Goal: Information Seeking & Learning: Learn about a topic

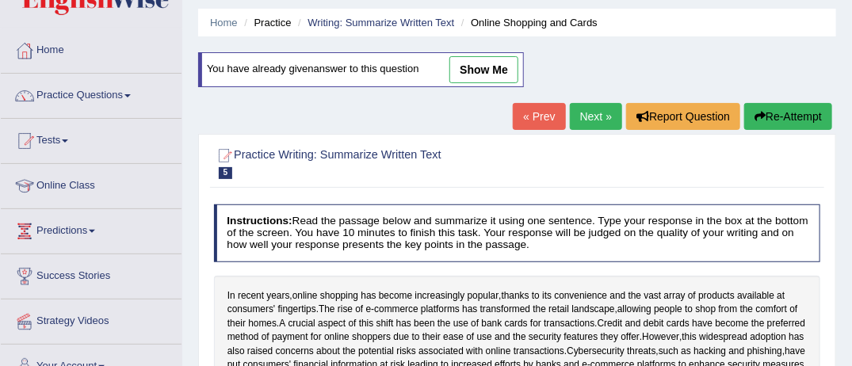
scroll to position [32, 0]
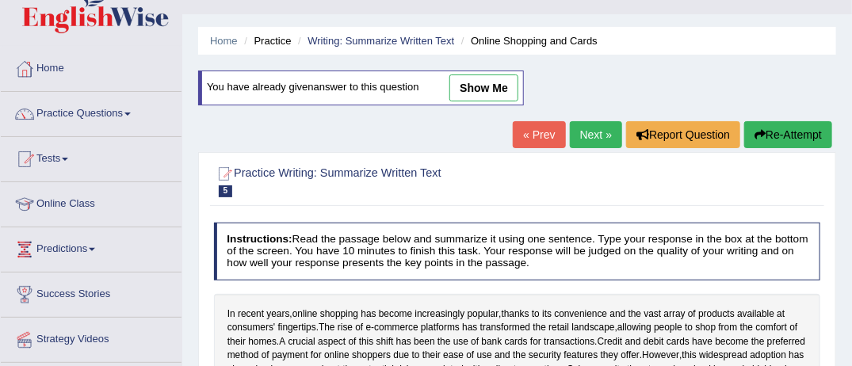
click at [90, 205] on link "Online Class" at bounding box center [91, 202] width 181 height 40
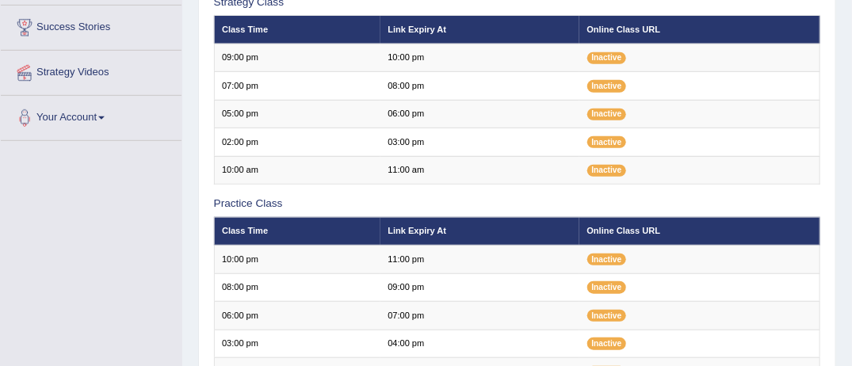
scroll to position [285, 0]
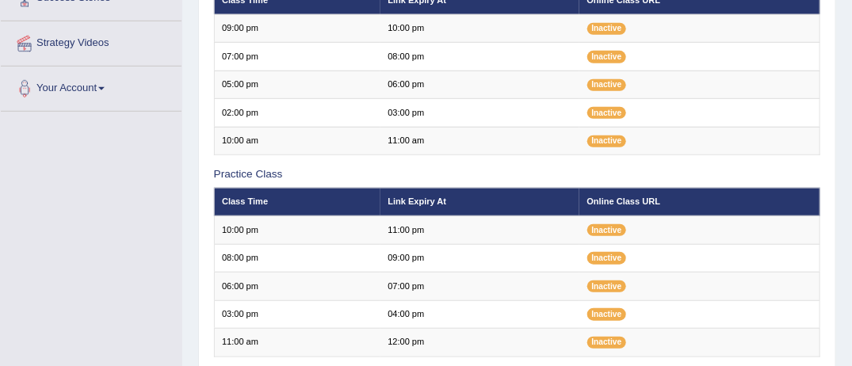
scroll to position [285, 0]
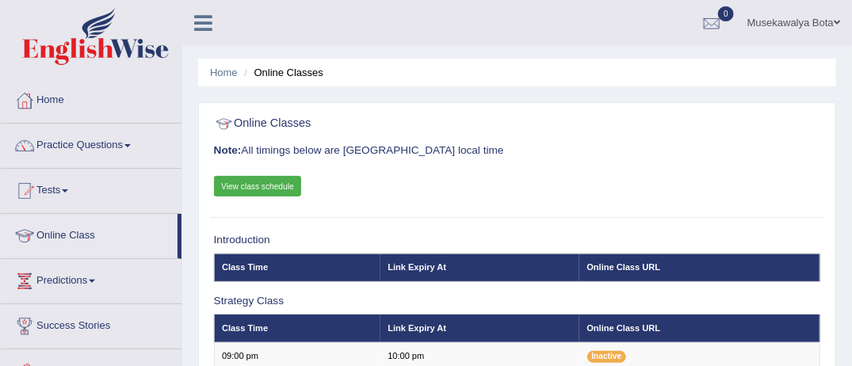
click at [131, 144] on span at bounding box center [127, 145] width 6 height 3
click at [132, 147] on link "Practice Questions" at bounding box center [91, 144] width 181 height 40
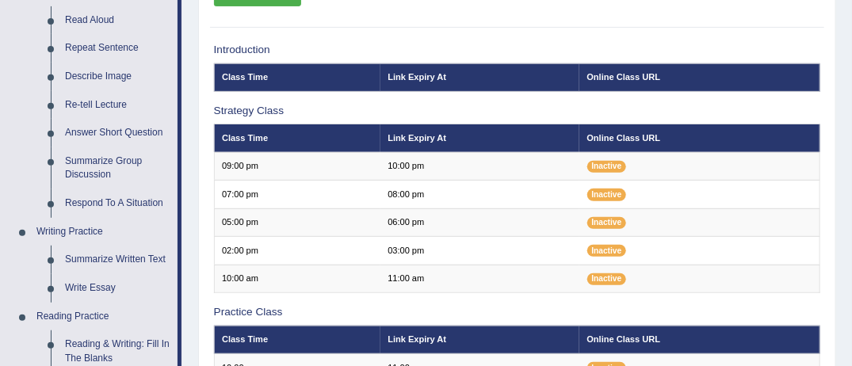
scroll to position [222, 0]
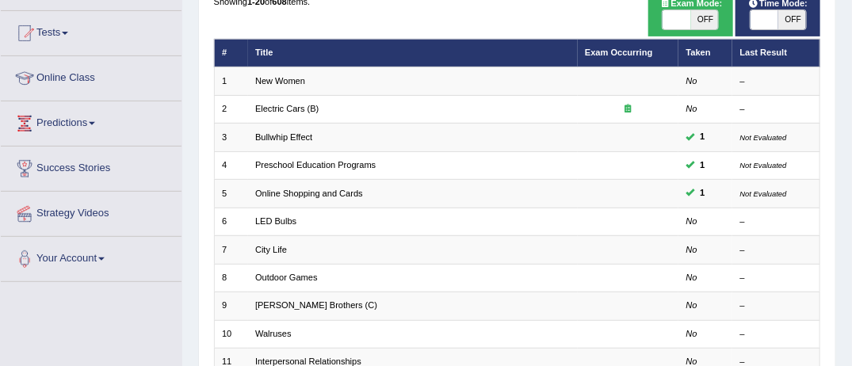
scroll to position [159, 0]
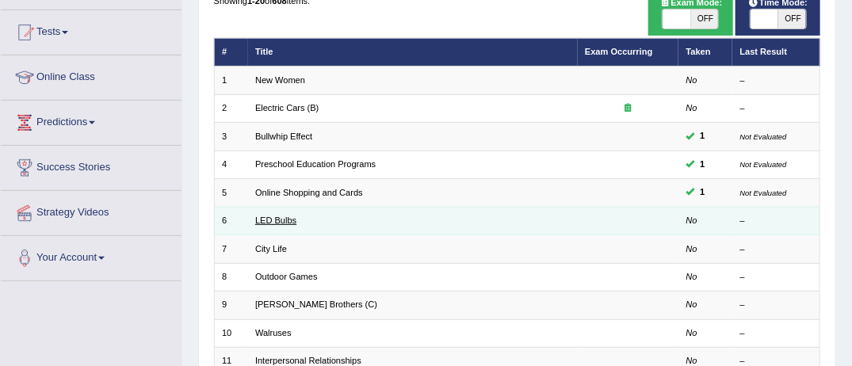
click at [259, 220] on link "LED Bulbs" at bounding box center [275, 221] width 41 height 10
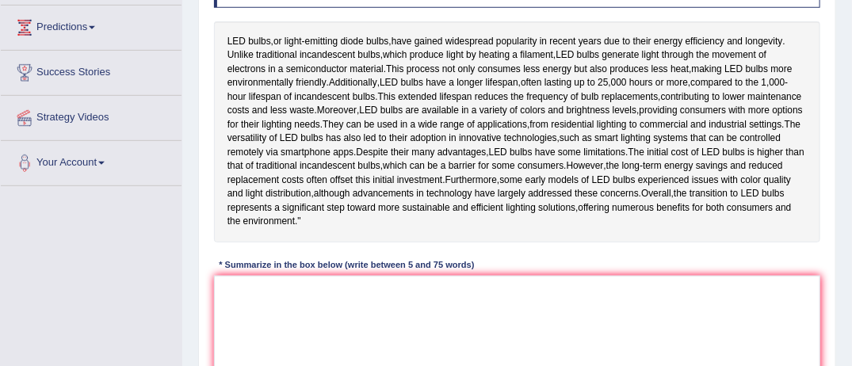
scroll to position [285, 0]
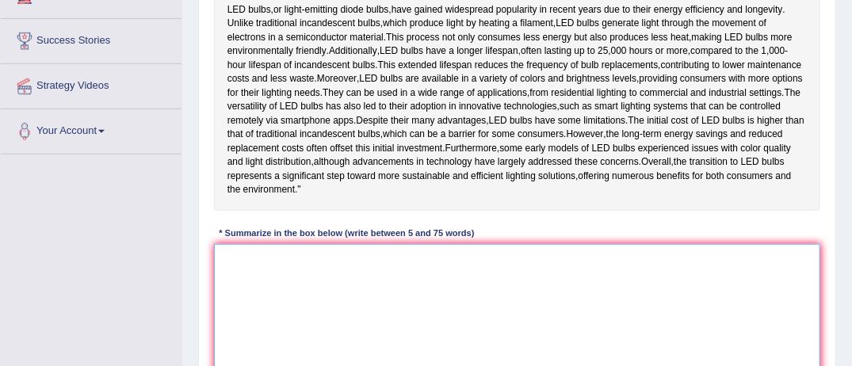
click at [226, 306] on textarea at bounding box center [517, 309] width 607 height 131
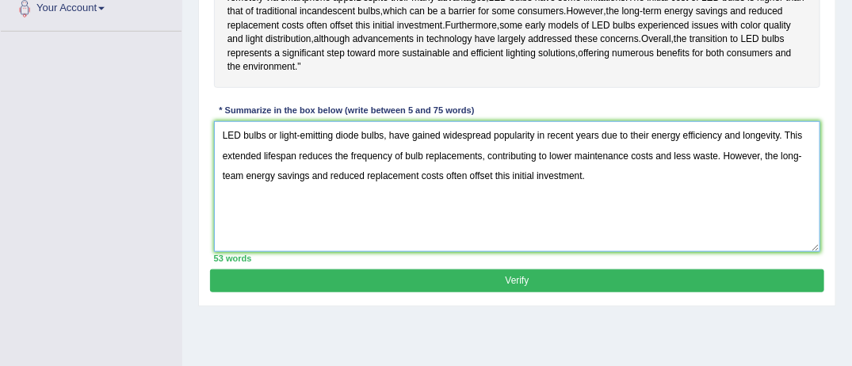
scroll to position [422, 0]
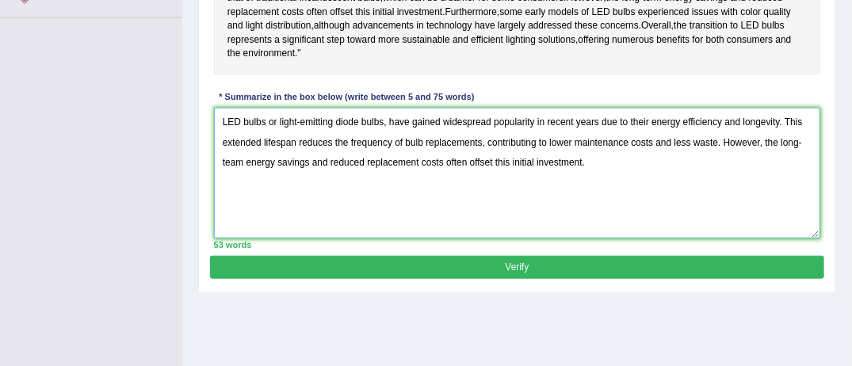
type textarea "LED bulbs or light-emitting diode bulbs, have gained widespread popularity in r…"
click at [514, 279] on button "Verify" at bounding box center [517, 267] width 614 height 23
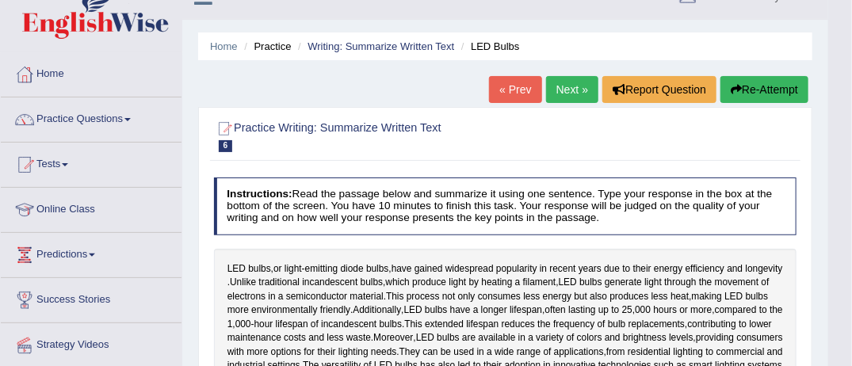
scroll to position [0, 0]
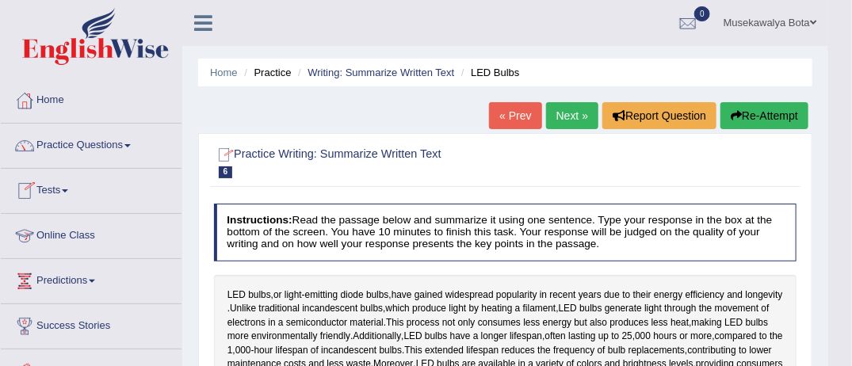
click at [113, 236] on link "Online Class" at bounding box center [91, 234] width 181 height 40
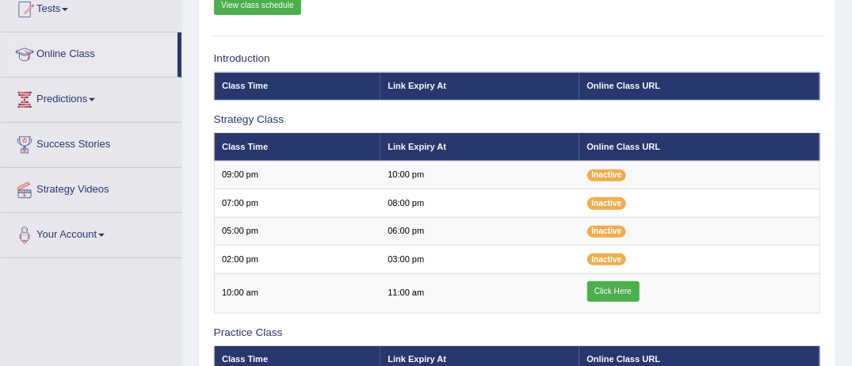
scroll to position [190, 0]
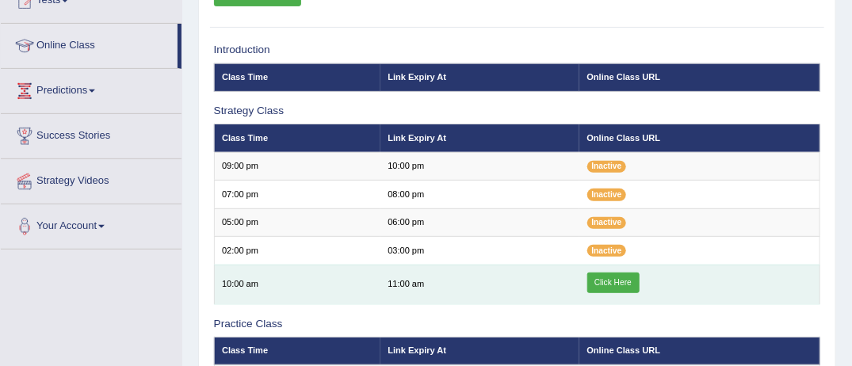
click at [632, 280] on link "Click Here" at bounding box center [613, 283] width 52 height 21
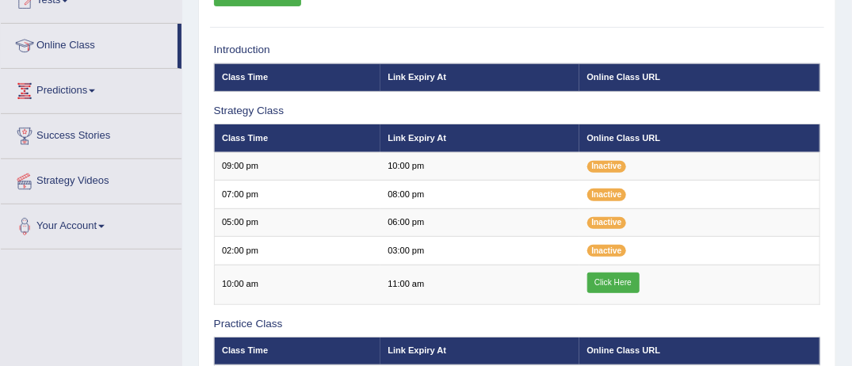
scroll to position [190, 0]
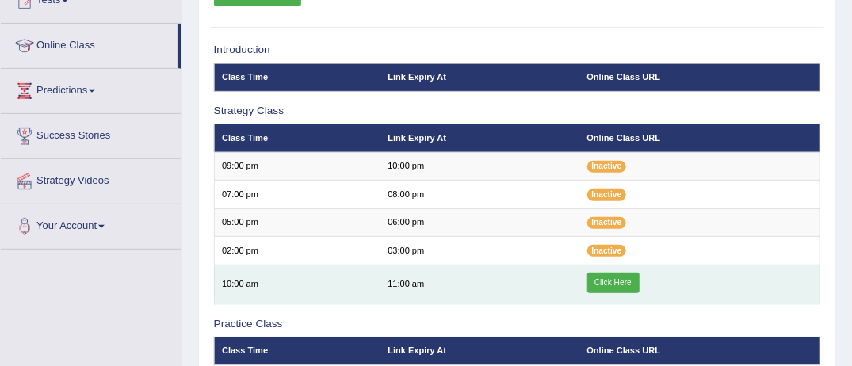
click at [610, 285] on link "Click Here" at bounding box center [613, 283] width 52 height 21
